Goal: Information Seeking & Learning: Learn about a topic

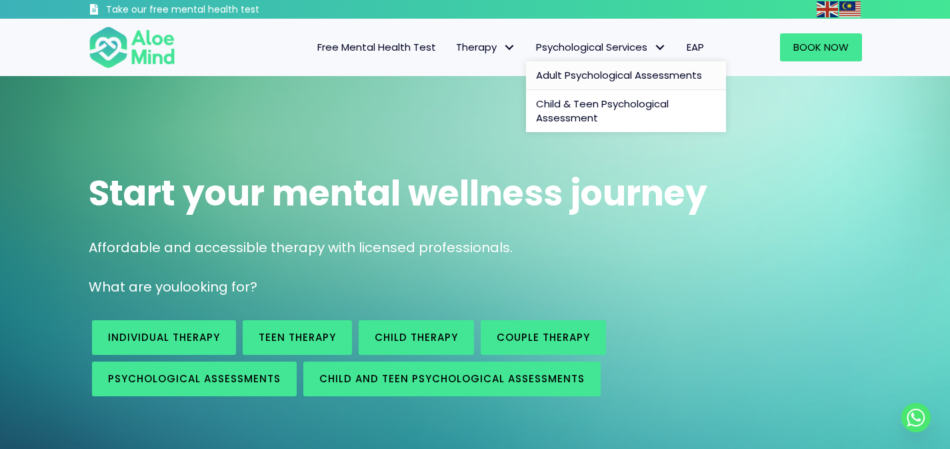
click at [650, 77] on span "Adult Psychological Assessments" at bounding box center [619, 75] width 166 height 14
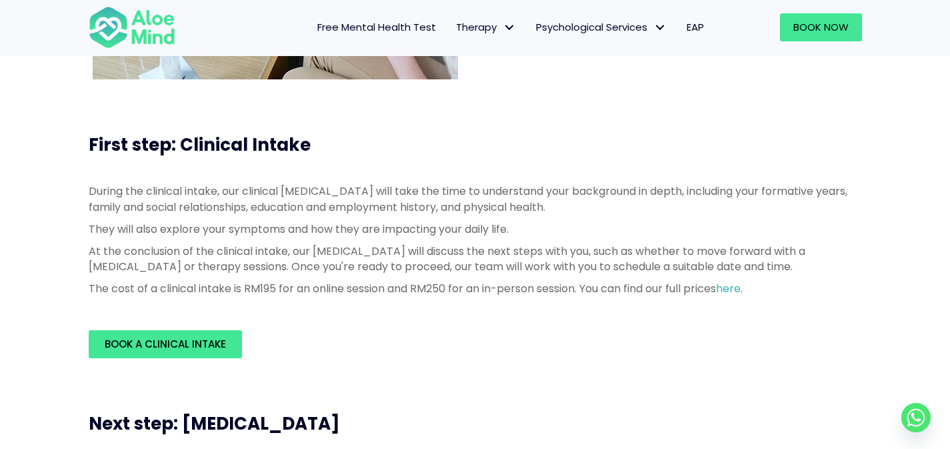
scroll to position [273, 0]
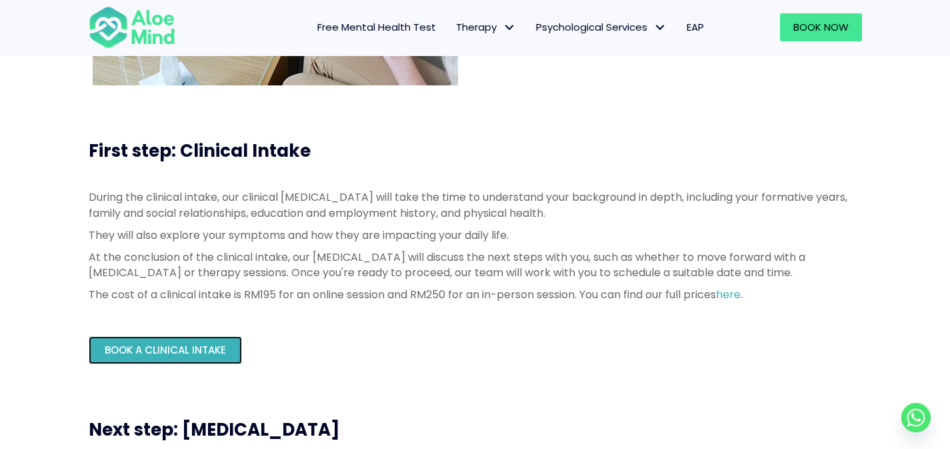
click at [207, 353] on span "Book a Clinical Intake" at bounding box center [165, 350] width 121 height 14
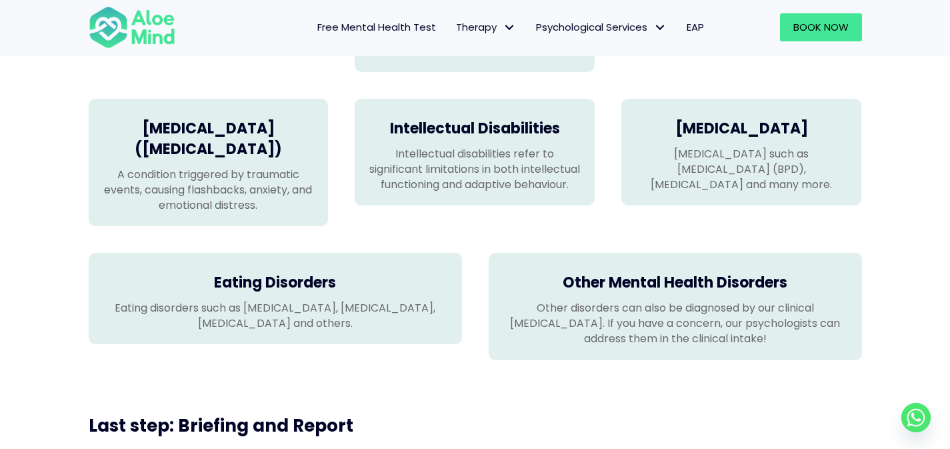
scroll to position [2426, 0]
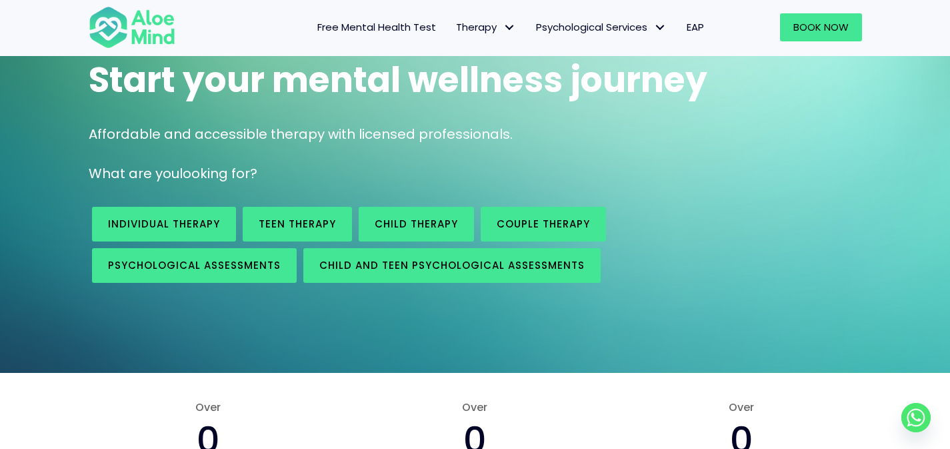
scroll to position [110, 0]
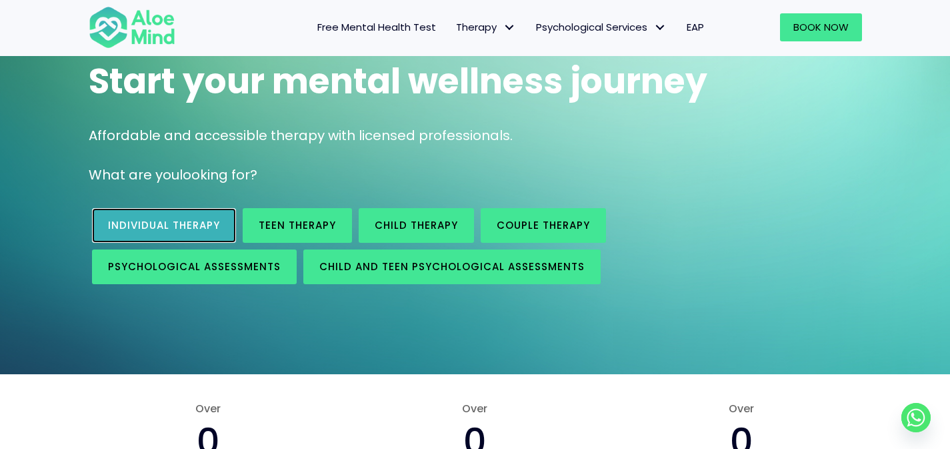
click at [197, 224] on span "Individual therapy" at bounding box center [164, 225] width 112 height 14
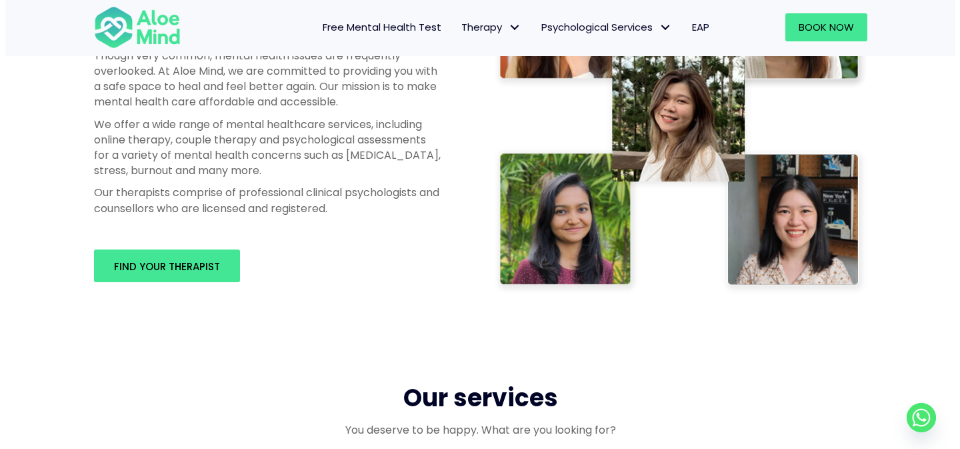
scroll to position [806, 0]
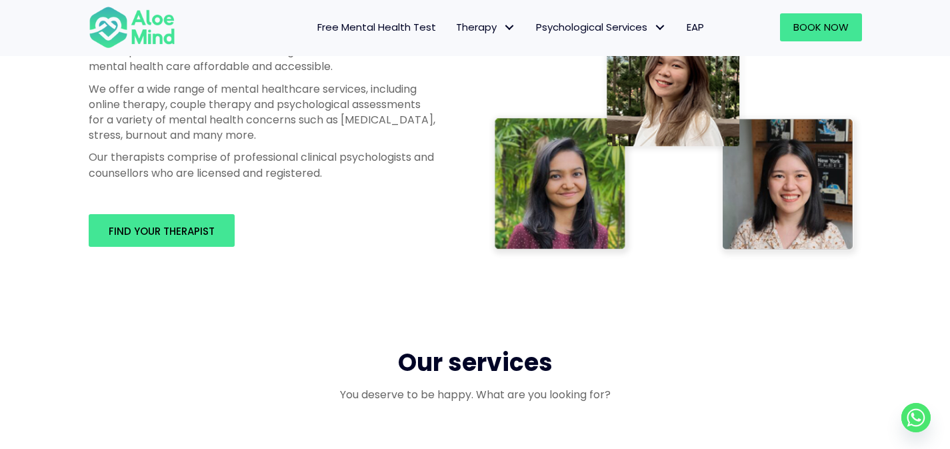
click at [386, 277] on div "Professional therapists you can trust Though very common, mental health issues …" at bounding box center [475, 82] width 950 height 487
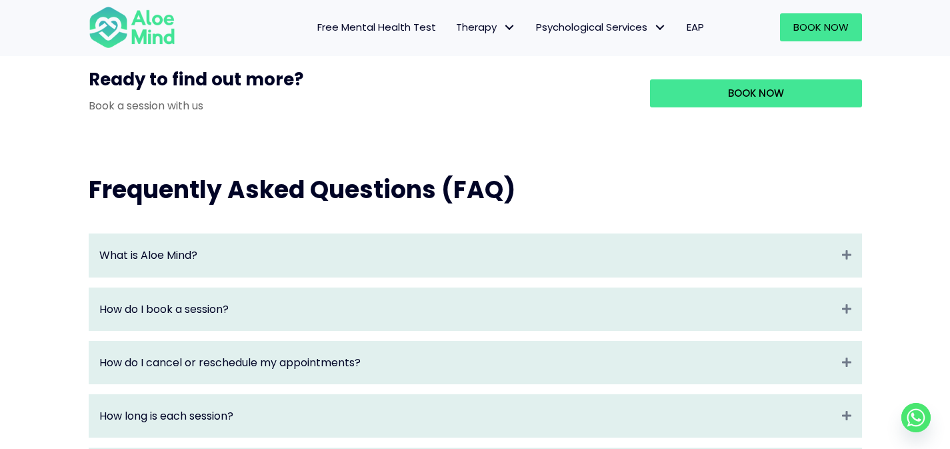
scroll to position [1208, 0]
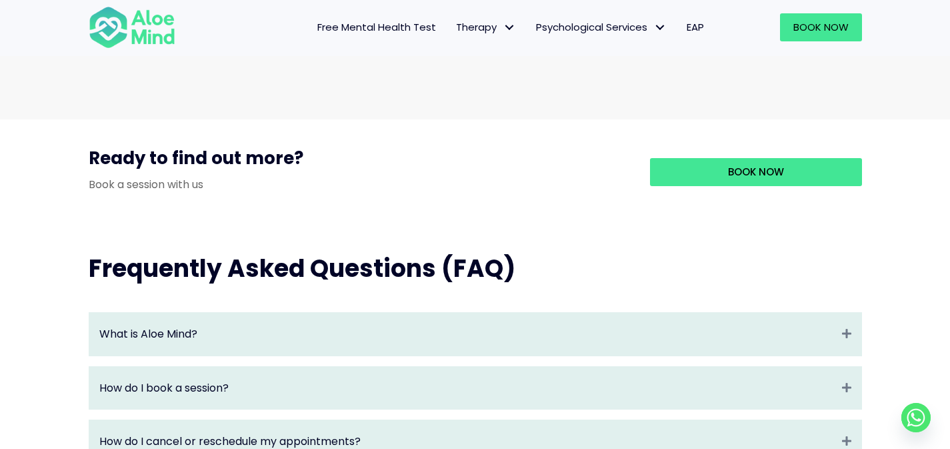
click at [226, 355] on div "What is Aloe Mind? Expand" at bounding box center [475, 334] width 772 height 42
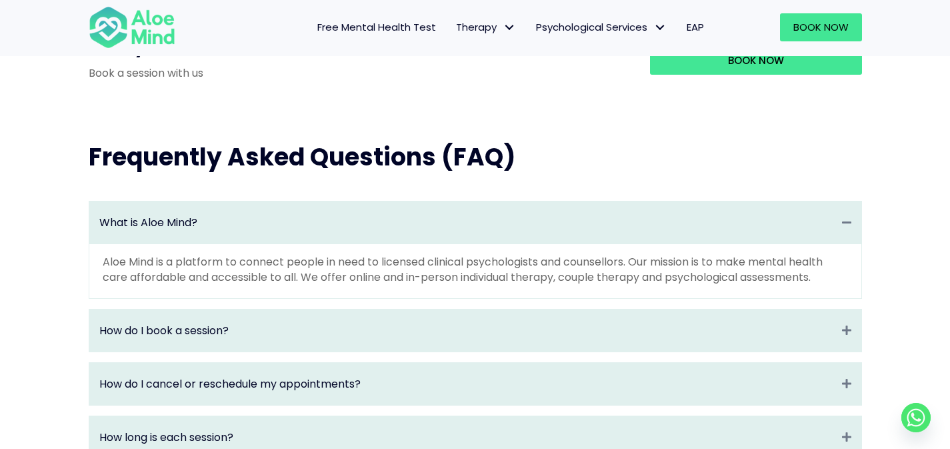
scroll to position [1336, 0]
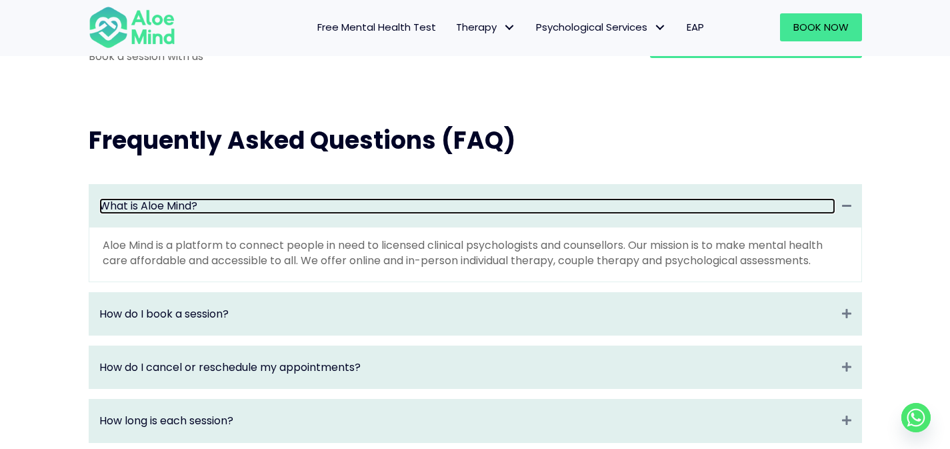
click at [259, 213] on link "What is Aloe Mind?" at bounding box center [467, 205] width 736 height 15
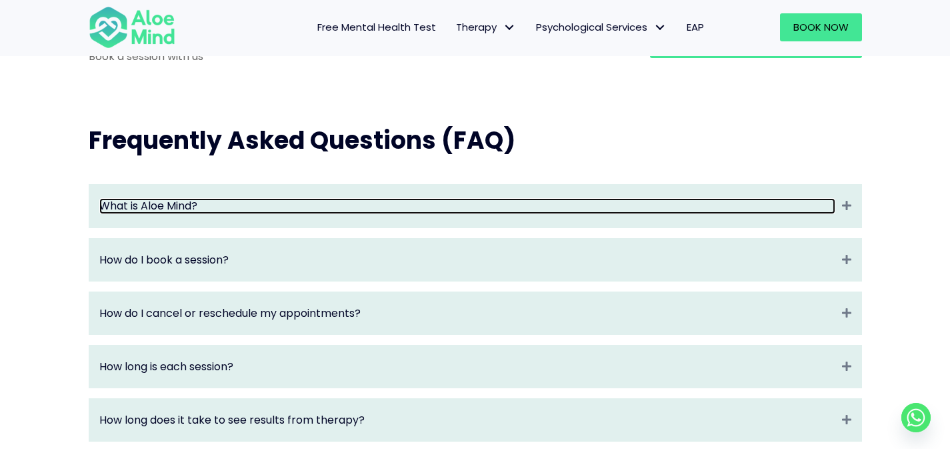
scroll to position [1334, 0]
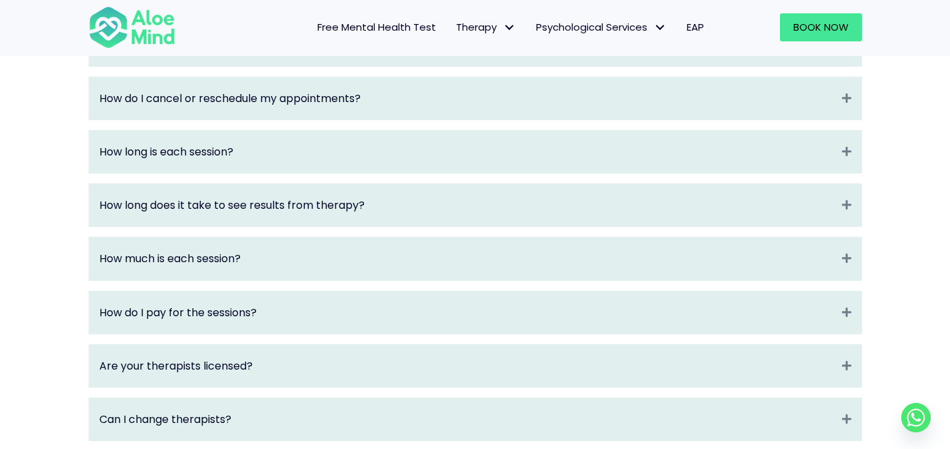
scroll to position [1578, 0]
